Goal: Communication & Community: Participate in discussion

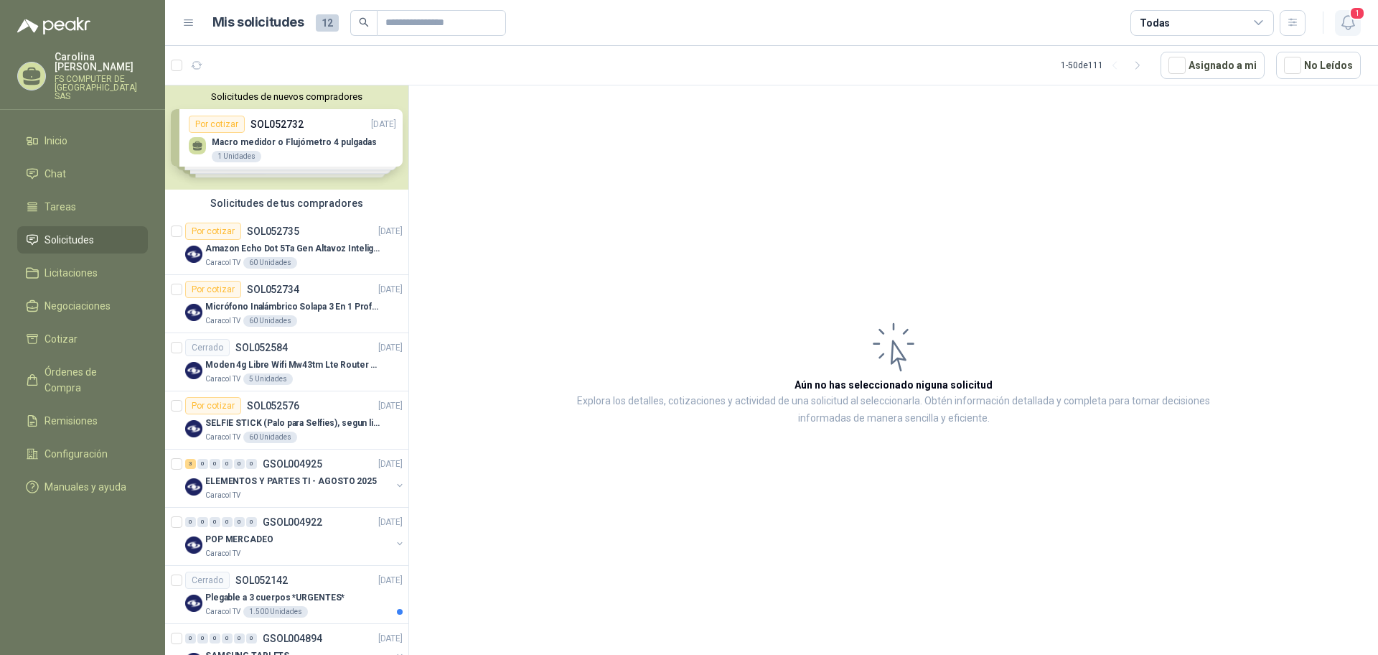
click at [1354, 20] on span "1" at bounding box center [1358, 13] width 16 height 14
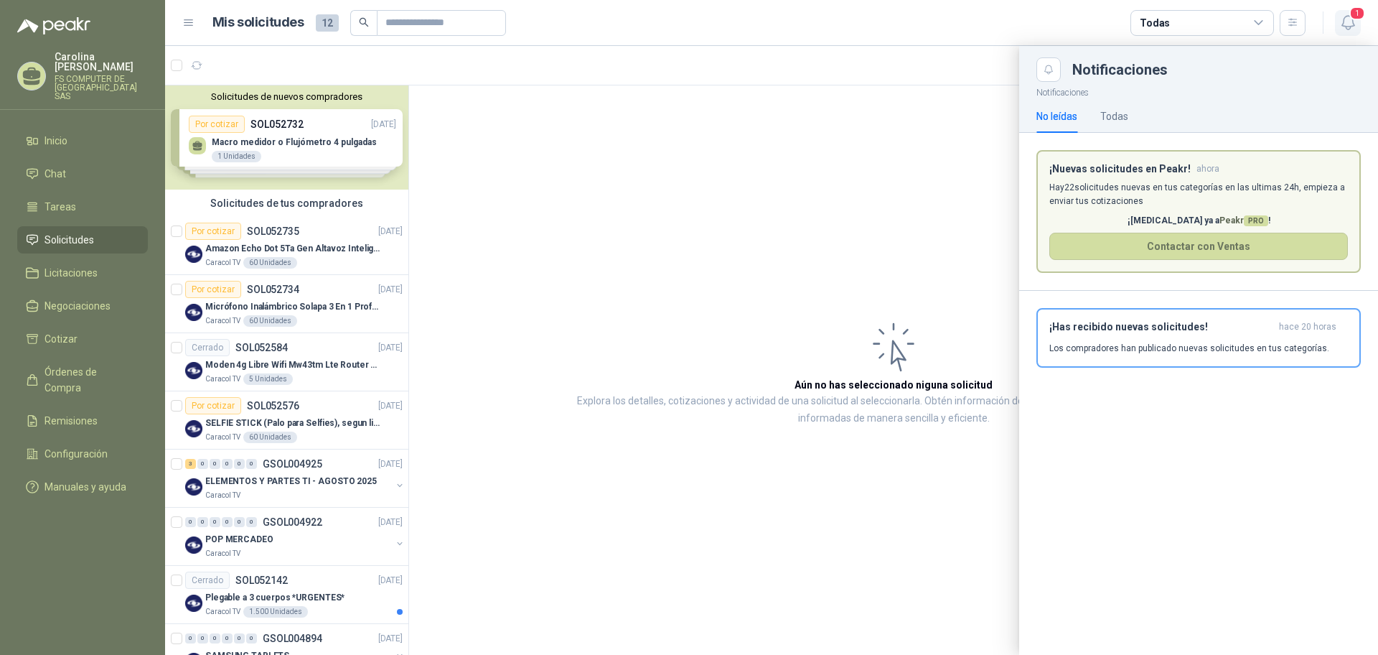
click at [1354, 20] on span "1" at bounding box center [1358, 13] width 16 height 14
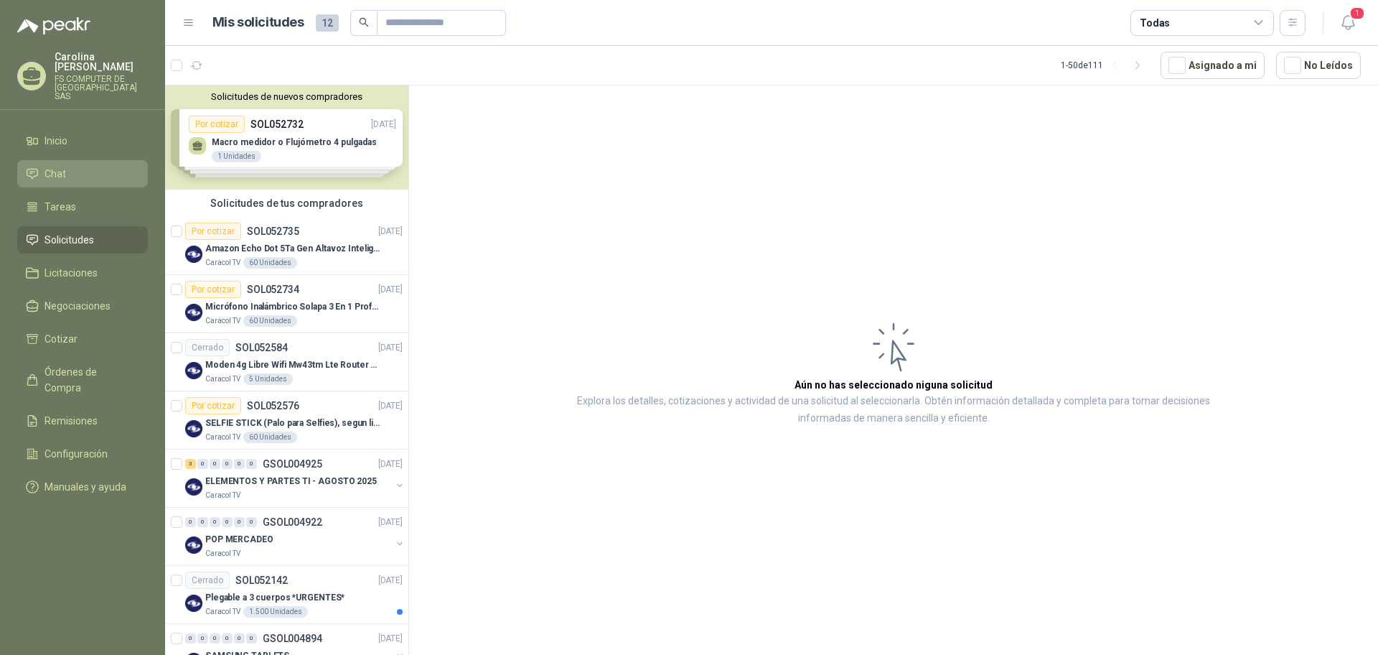
click at [74, 166] on li "Chat" at bounding box center [82, 174] width 113 height 16
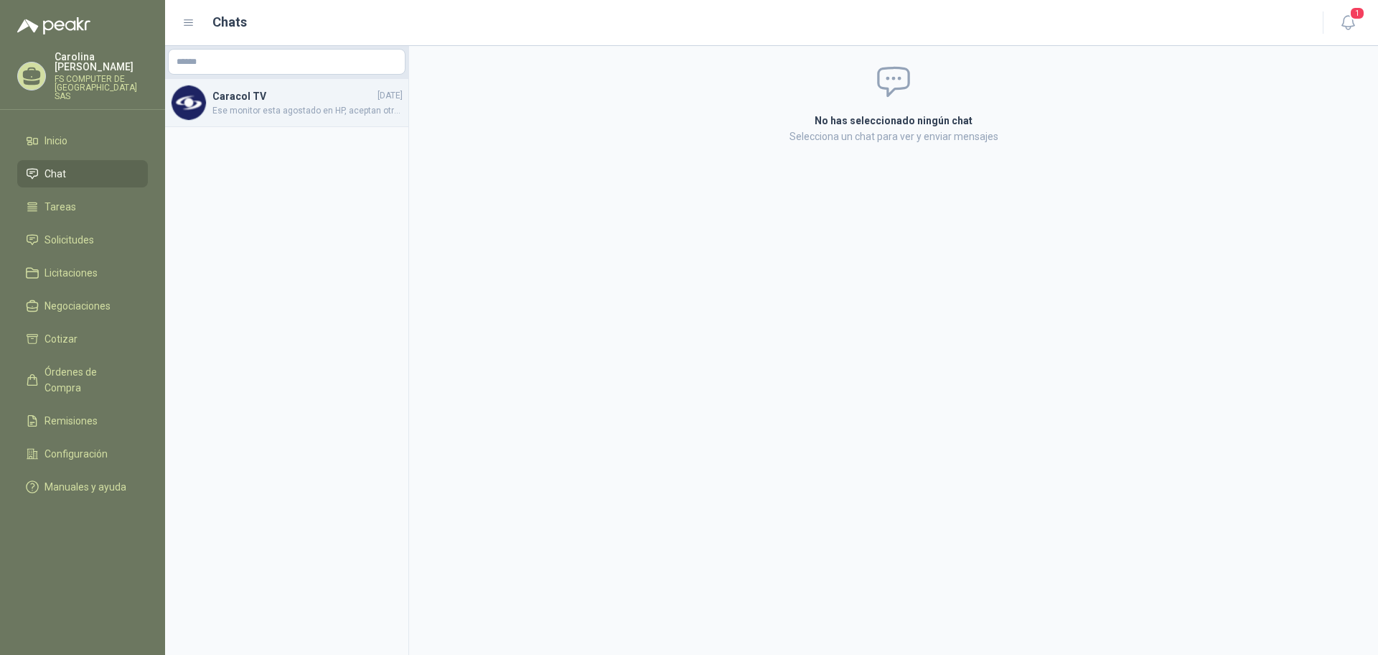
click at [282, 108] on span "Ese monitor esta agostado en HP, aceptan otras marcas con mismas caracteristica…" at bounding box center [307, 111] width 190 height 14
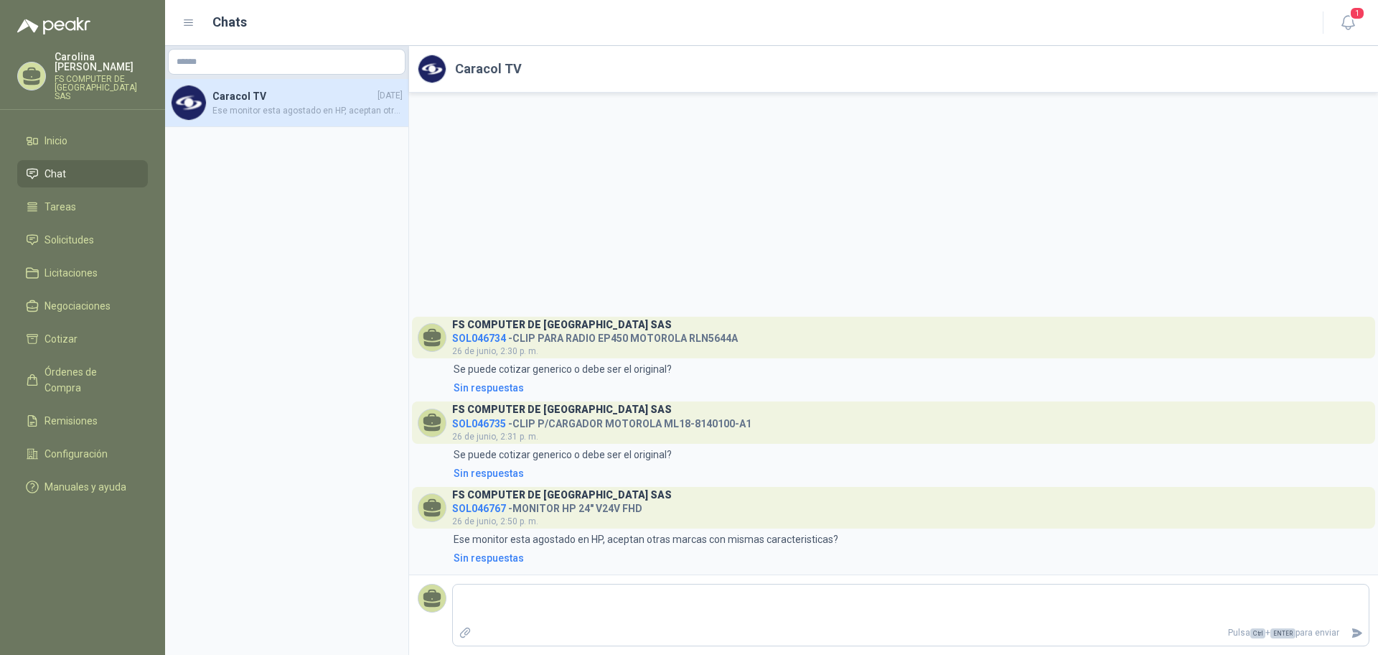
click at [647, 529] on div "FS COMPUTER DE [GEOGRAPHIC_DATA] SAS SOL046767 - MONITOR HP 24" V24V FHD [DATE]…" at bounding box center [894, 526] width 952 height 79
click at [631, 536] on p "Ese monitor esta agostado en HP, aceptan otras marcas con mismas caracteristica…" at bounding box center [646, 539] width 385 height 16
